Goal: Task Accomplishment & Management: Use online tool/utility

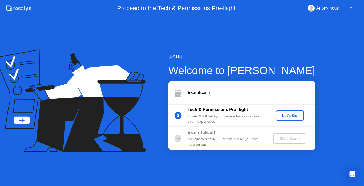
click at [283, 137] on div "Start Exam" at bounding box center [289, 138] width 28 height 4
click at [348, 9] on div "Anonymous ▼" at bounding box center [329, 8] width 45 height 7
click at [351, 8] on div "▼" at bounding box center [350, 8] width 3 height 7
click at [350, 8] on div "▼" at bounding box center [350, 8] width 3 height 7
click at [201, 131] on b "Exam Takeoff" at bounding box center [200, 132] width 27 height 5
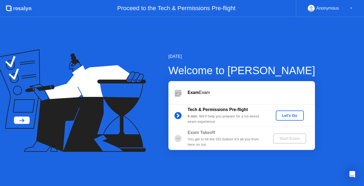
click at [284, 116] on div "Let's Go" at bounding box center [290, 115] width 24 height 4
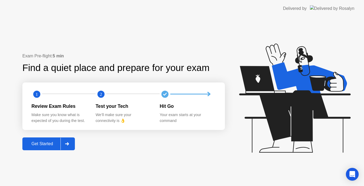
click at [50, 145] on div "Get Started" at bounding box center [42, 143] width 36 height 5
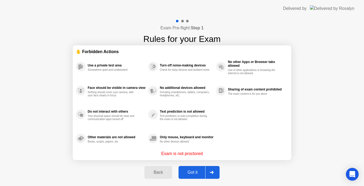
click at [191, 172] on div "Got it" at bounding box center [192, 172] width 25 height 5
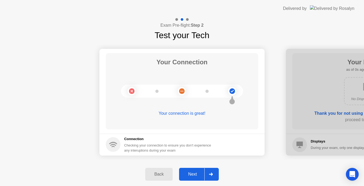
click at [191, 172] on div "Next" at bounding box center [192, 173] width 24 height 5
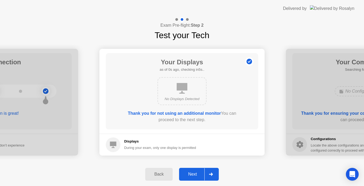
click at [191, 172] on div "Next" at bounding box center [192, 173] width 24 height 5
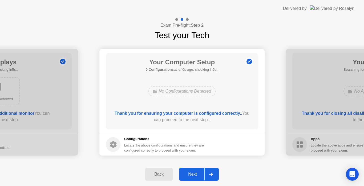
click at [191, 172] on div "Next" at bounding box center [192, 173] width 24 height 5
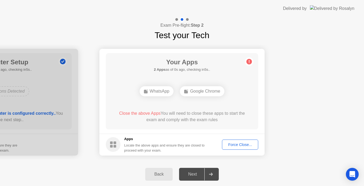
click at [191, 172] on div "Next" at bounding box center [192, 173] width 24 height 5
click at [337, 34] on div "Exam Pre-flight: Step 2 Test your Tech" at bounding box center [182, 29] width 364 height 24
click at [230, 142] on div "Force Close..." at bounding box center [240, 144] width 32 height 4
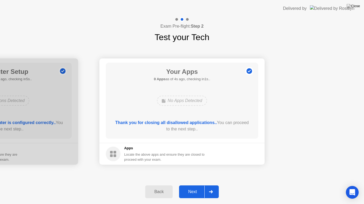
click at [196, 185] on div "Next" at bounding box center [192, 192] width 24 height 5
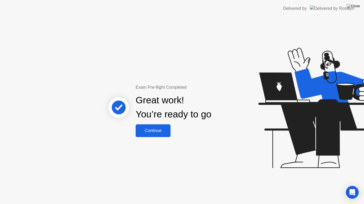
click at [157, 129] on div "Continue" at bounding box center [153, 131] width 32 height 5
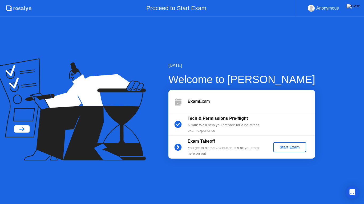
click at [286, 151] on button "Start Exam" at bounding box center [289, 147] width 33 height 10
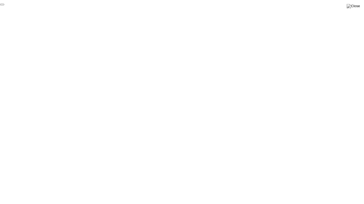
click div "End Proctoring Session"
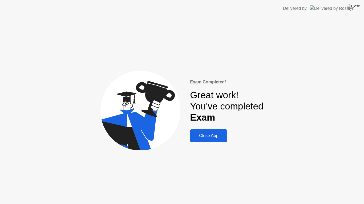
click at [219, 137] on div "Close App" at bounding box center [208, 136] width 34 height 5
